Goal: Navigation & Orientation: Find specific page/section

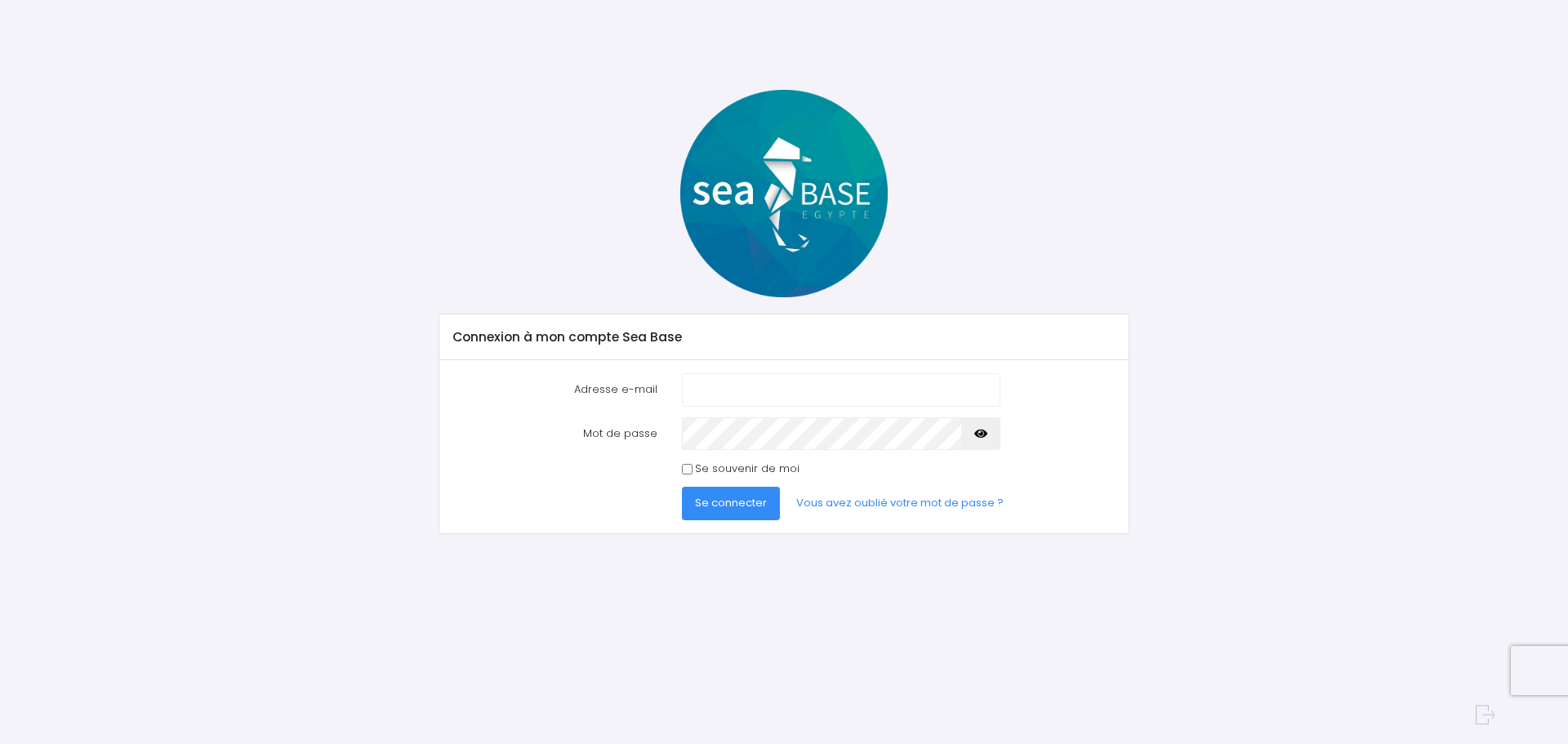
type input "alix.mass@live.fr"
click at [716, 526] on div "Adresse e-mail alix.mass@live.fr Mot de passe" at bounding box center [783, 446] width 689 height 173
click at [722, 516] on button "Se connecter" at bounding box center [731, 503] width 98 height 33
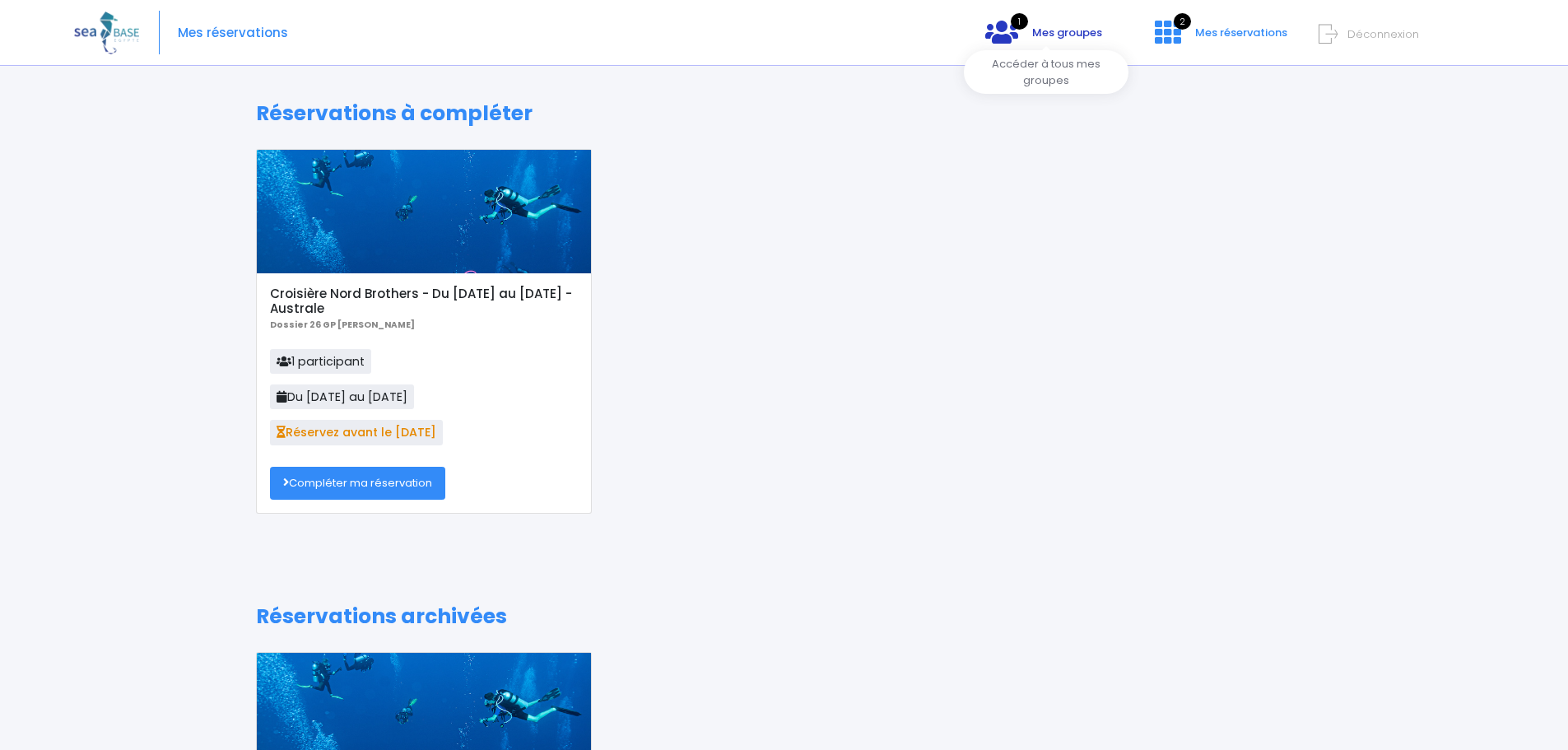
click at [1034, 41] on link "1 Mes groupes" at bounding box center [1044, 38] width 143 height 15
